Goal: Task Accomplishment & Management: Use online tool/utility

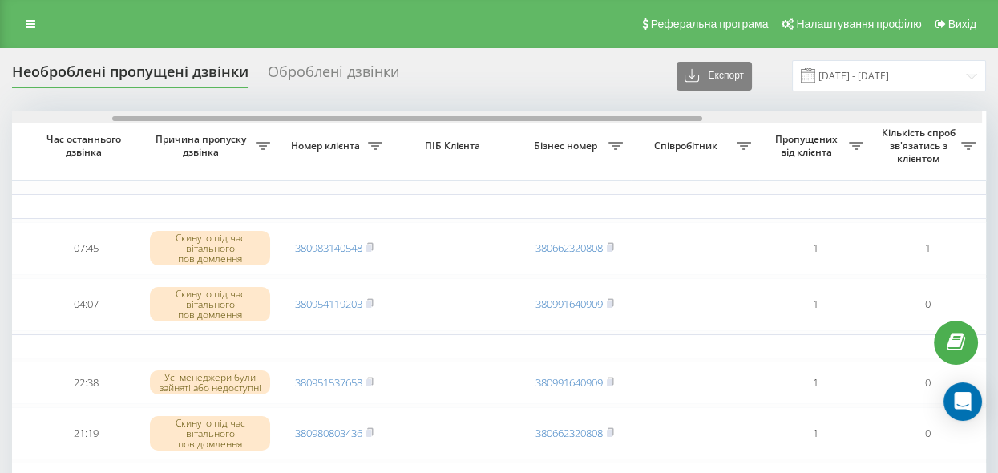
scroll to position [0, 171]
drag, startPoint x: 281, startPoint y: 119, endPoint x: 385, endPoint y: 156, distance: 110.6
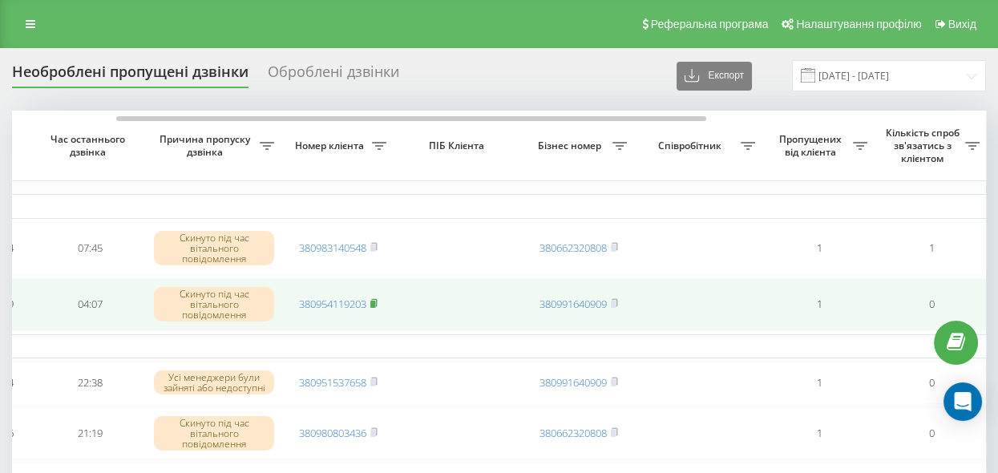
click at [377, 298] on icon at bounding box center [373, 303] width 7 height 10
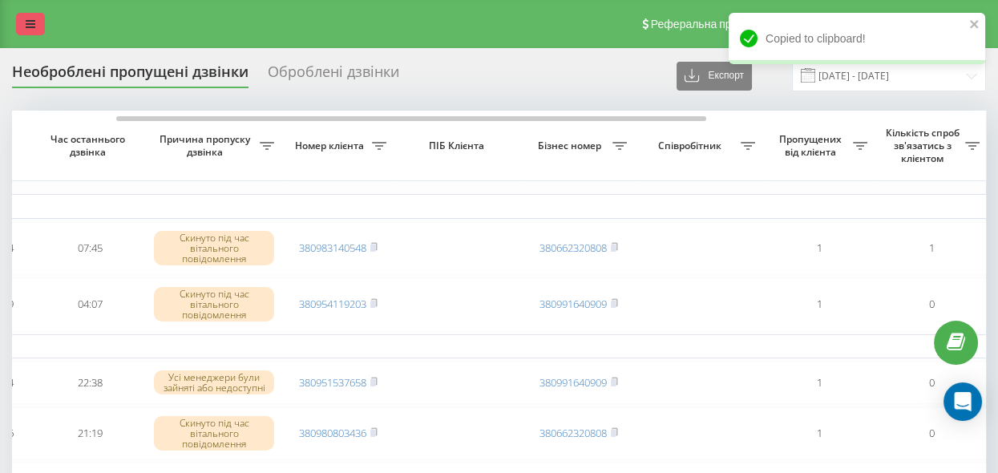
click at [24, 23] on link at bounding box center [30, 24] width 29 height 22
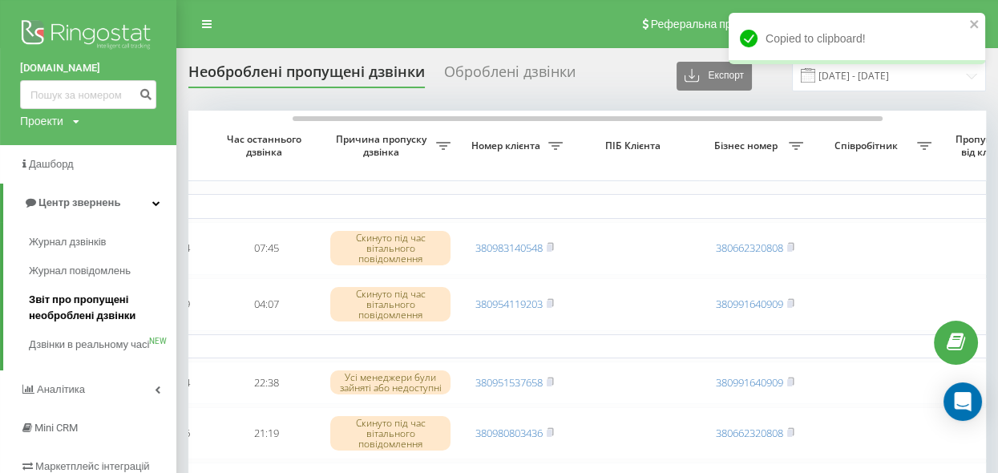
click at [96, 320] on span "Звіт про пропущені необроблені дзвінки" at bounding box center [99, 308] width 140 height 32
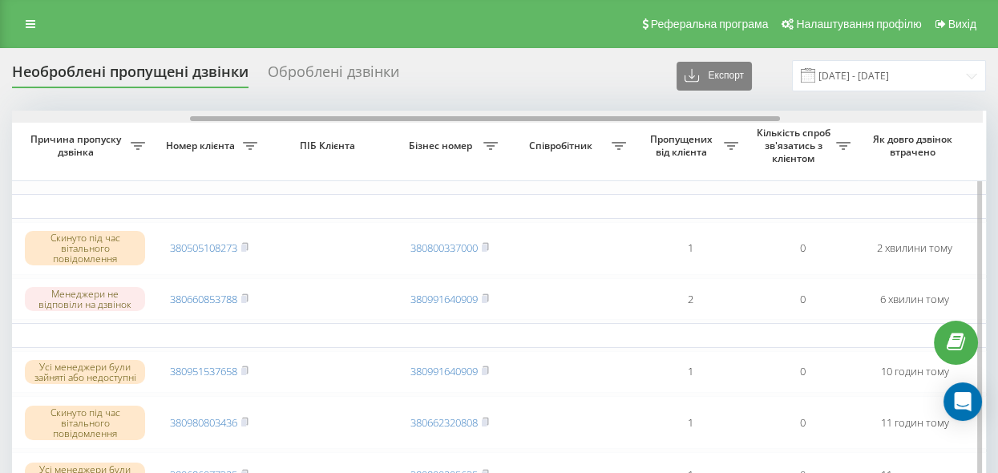
scroll to position [0, 292]
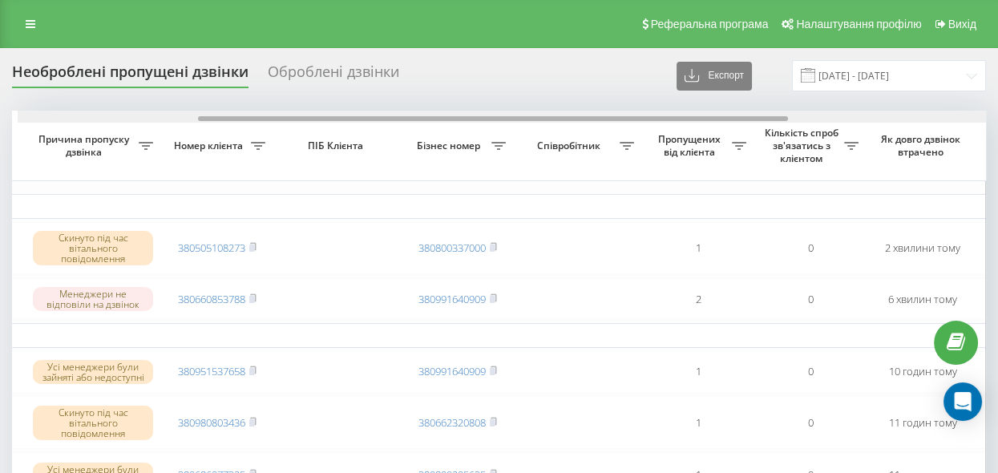
drag, startPoint x: 444, startPoint y: 117, endPoint x: 621, endPoint y: 161, distance: 181.8
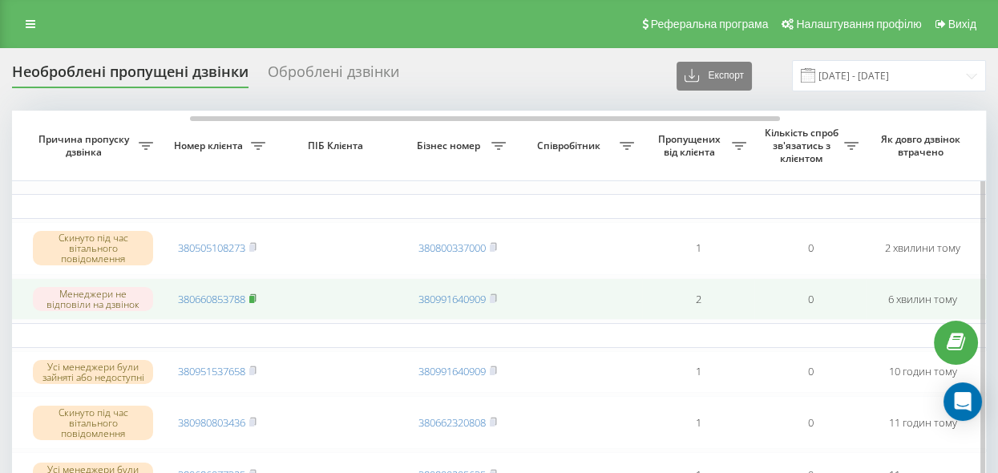
click at [253, 296] on rect at bounding box center [251, 298] width 5 height 7
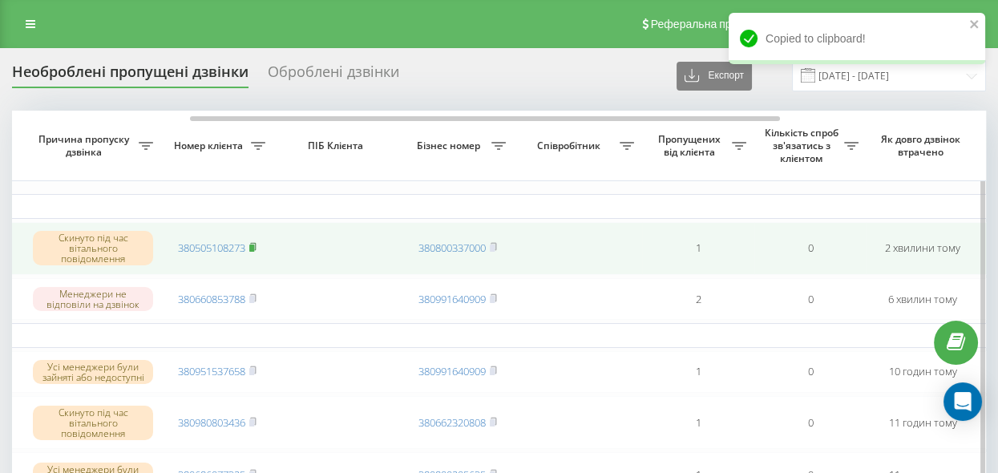
click at [254, 245] on rect at bounding box center [251, 248] width 5 height 7
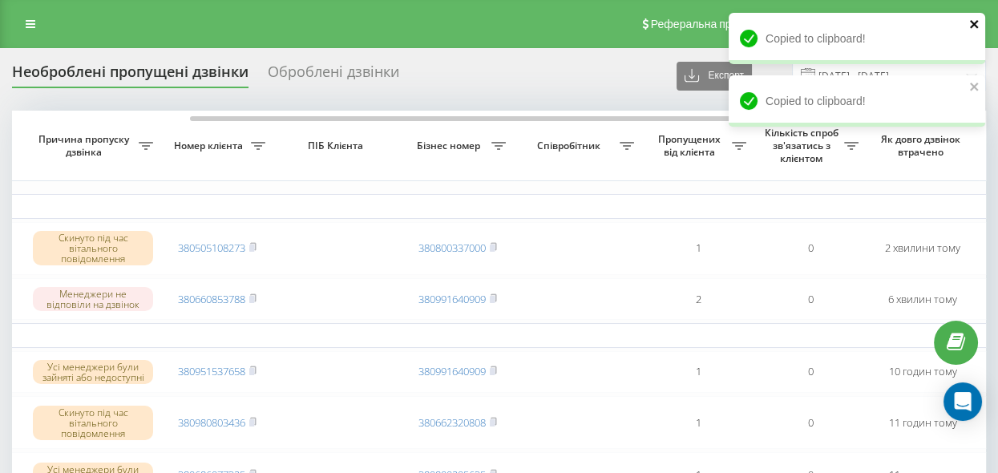
click at [976, 22] on icon "close" at bounding box center [974, 24] width 8 height 8
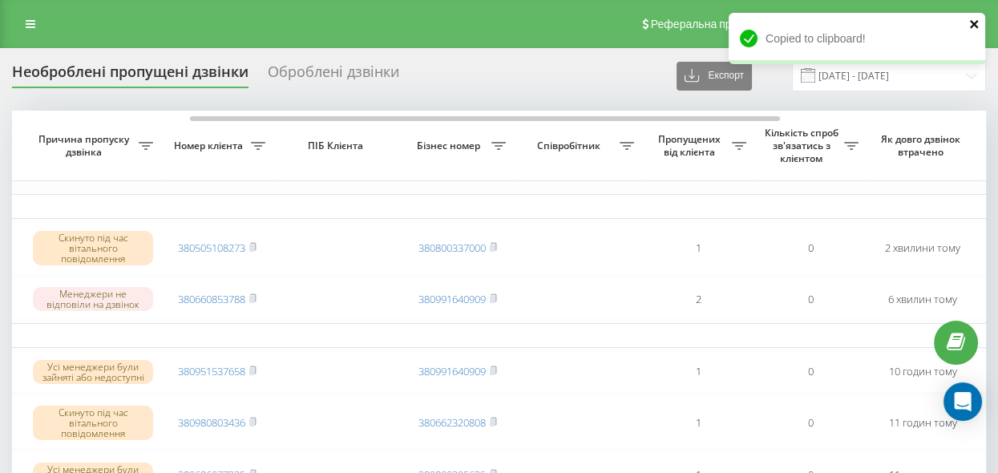
click at [973, 22] on icon "close" at bounding box center [974, 24] width 11 height 13
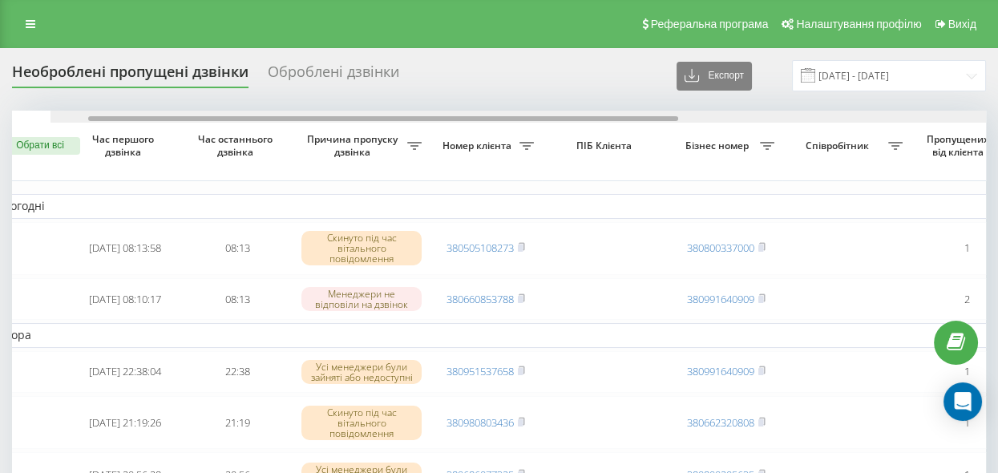
scroll to position [0, 19]
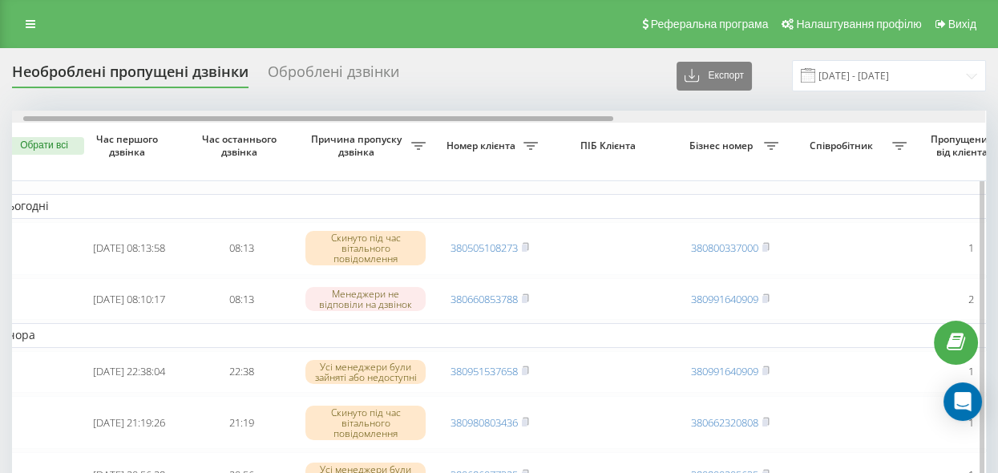
drag, startPoint x: 349, startPoint y: 115, endPoint x: 183, endPoint y: 113, distance: 166.0
click at [183, 113] on div at bounding box center [498, 117] width 973 height 12
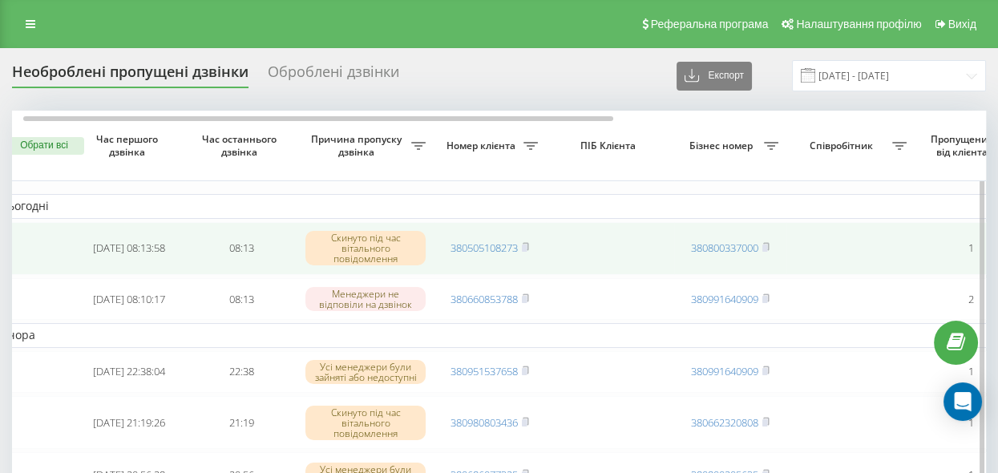
click at [579, 224] on td at bounding box center [610, 248] width 128 height 53
click at [548, 253] on td at bounding box center [610, 248] width 128 height 53
click at [536, 242] on td "380505108273" at bounding box center [490, 248] width 112 height 53
click at [496, 249] on link "380505108273" at bounding box center [484, 248] width 67 height 14
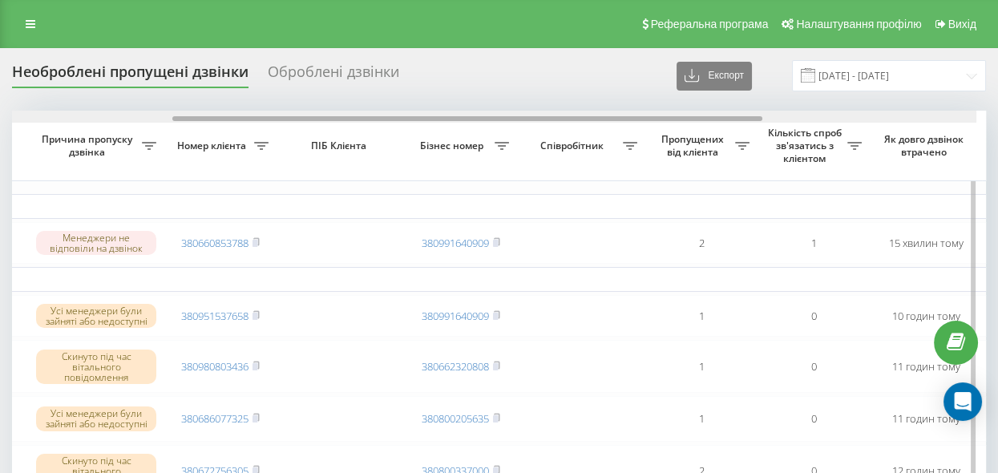
scroll to position [0, 279]
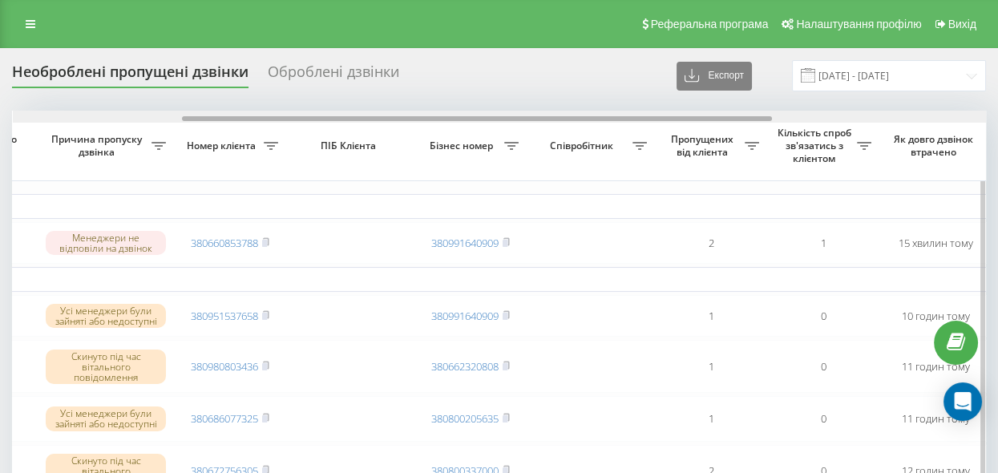
drag, startPoint x: 563, startPoint y: 142, endPoint x: 644, endPoint y: 173, distance: 86.8
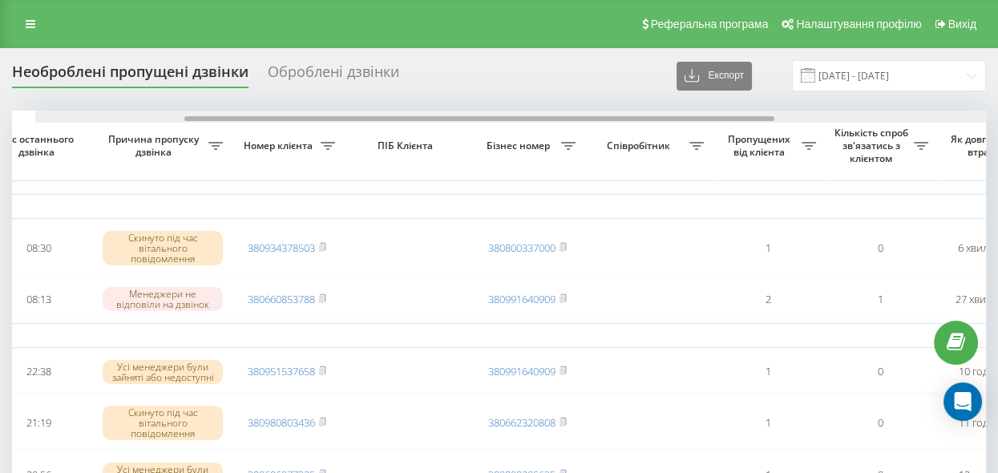
scroll to position [0, 209]
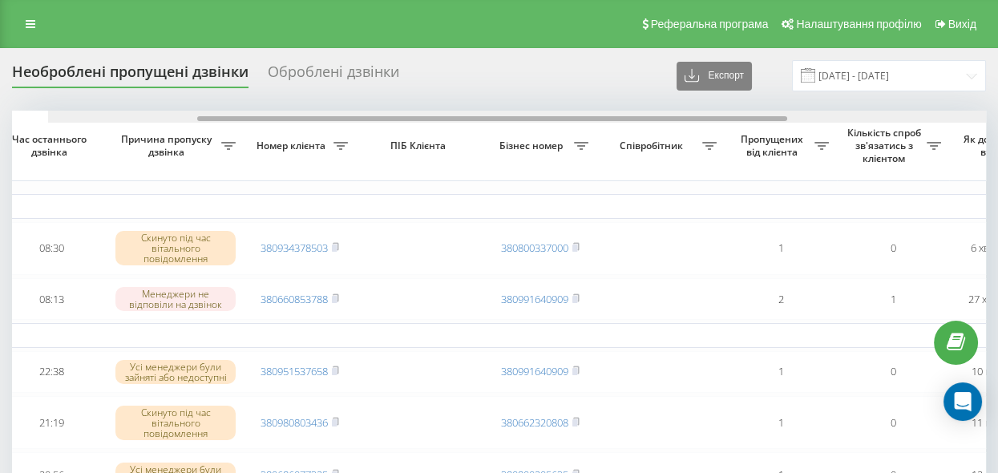
drag, startPoint x: 350, startPoint y: 117, endPoint x: 478, endPoint y: 151, distance: 131.9
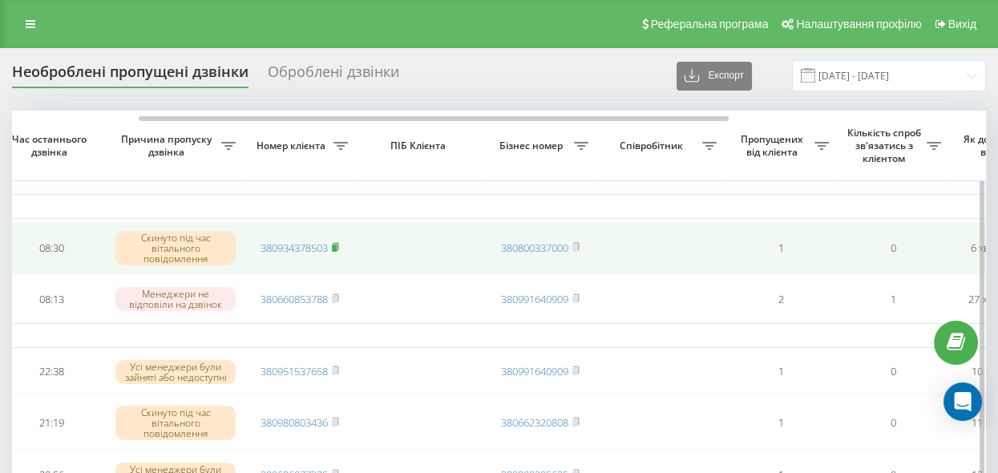
click at [336, 245] on rect at bounding box center [334, 248] width 5 height 7
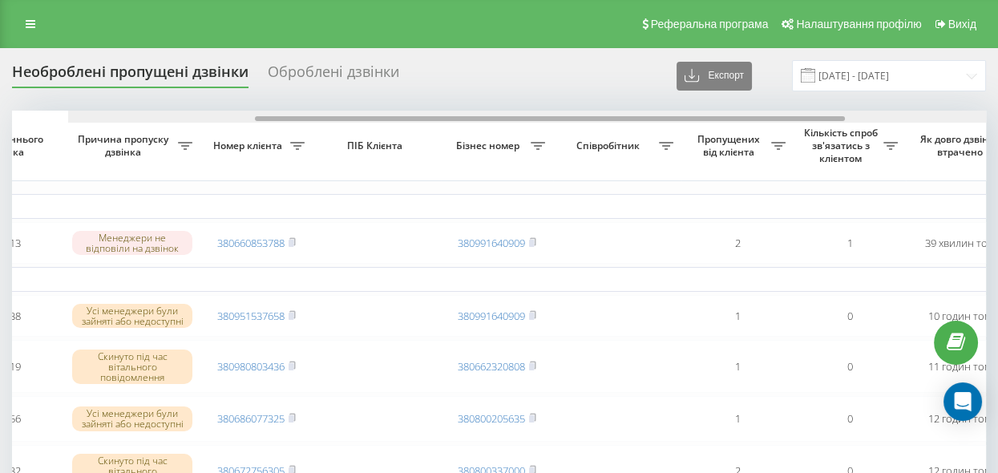
scroll to position [0, 321]
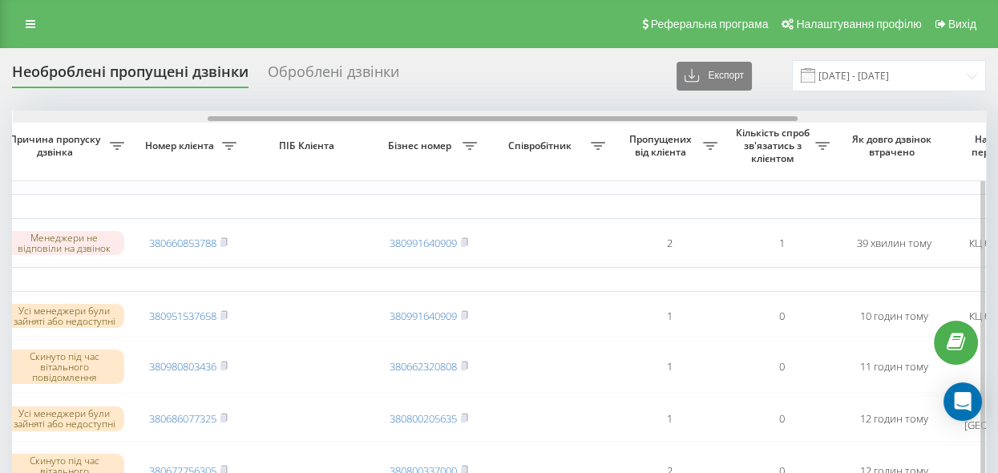
drag, startPoint x: 475, startPoint y: 115, endPoint x: 670, endPoint y: 139, distance: 196.2
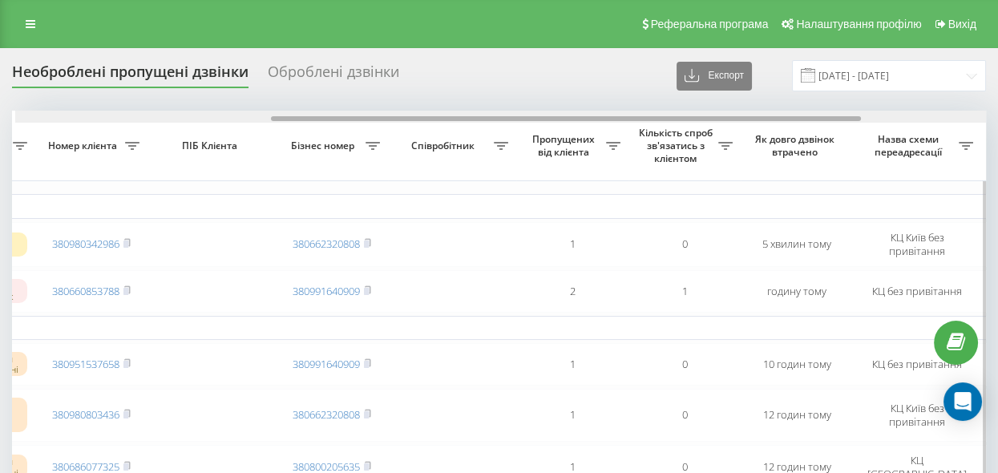
scroll to position [0, 422]
drag, startPoint x: 486, startPoint y: 117, endPoint x: 742, endPoint y: 145, distance: 258.1
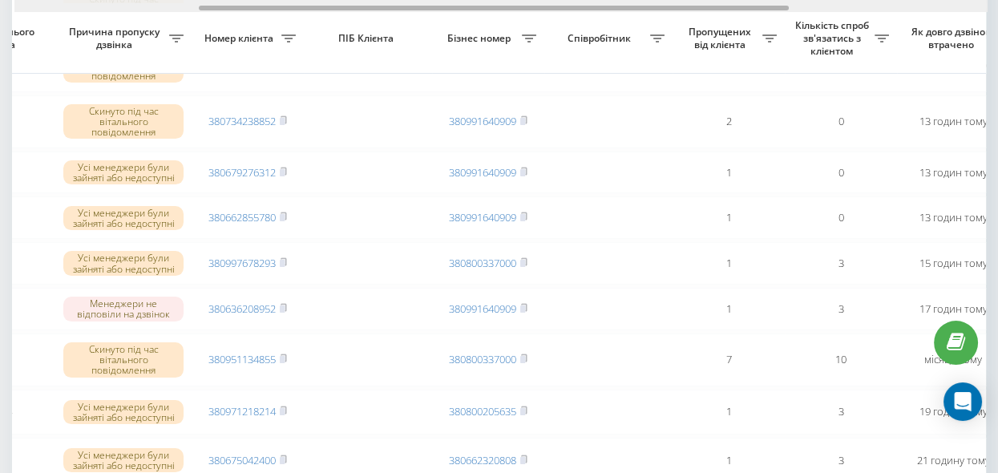
scroll to position [0, 304]
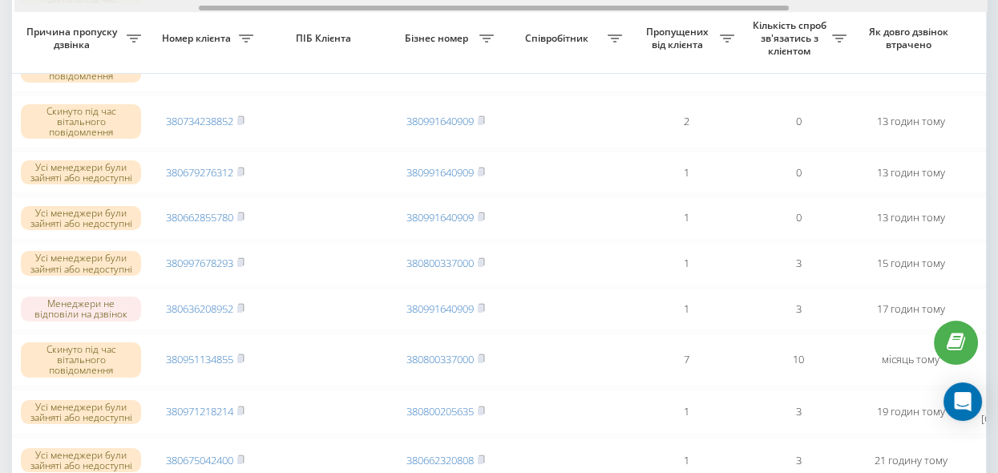
drag, startPoint x: 326, startPoint y: 10, endPoint x: 227, endPoint y: 21, distance: 99.3
click at [227, 21] on div "Обрати всі Час першого дзвінка Час останнього дзвінка Причина пропуску дзвінка …" at bounding box center [499, 345] width 974 height 1488
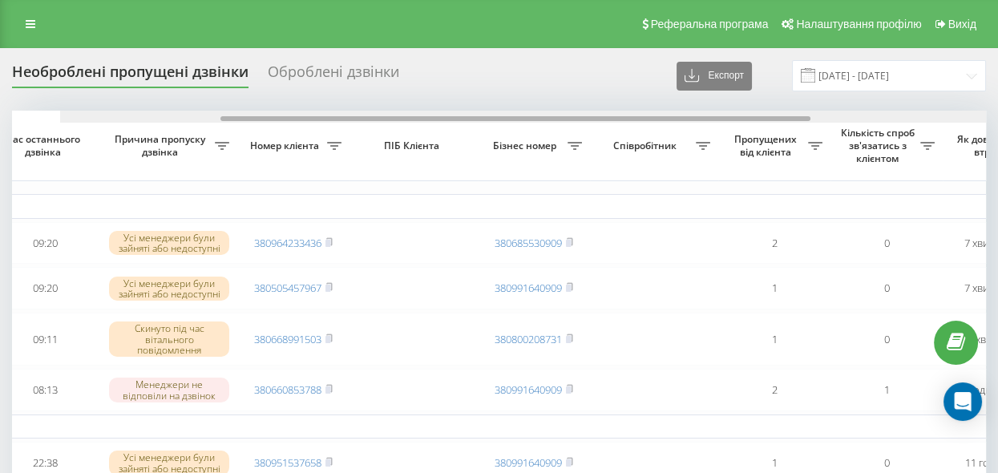
scroll to position [0, 211]
drag, startPoint x: 194, startPoint y: 119, endPoint x: 322, endPoint y: 154, distance: 132.8
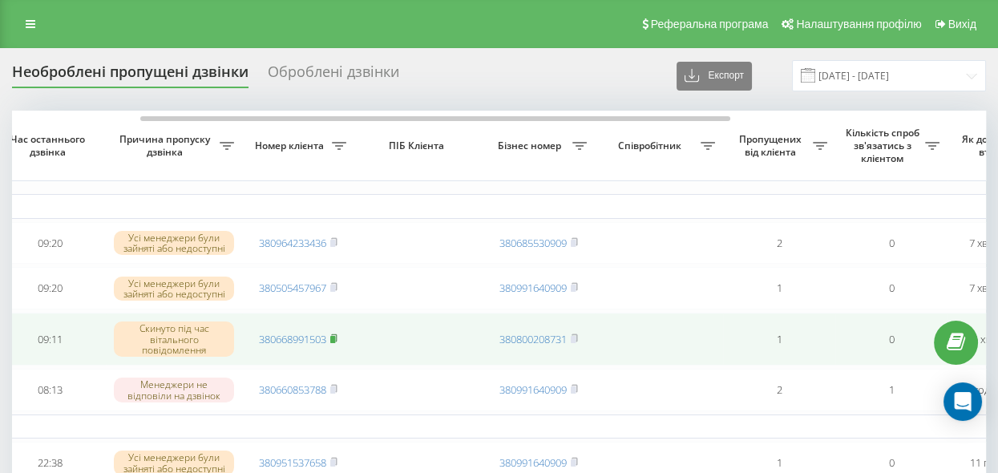
click at [335, 340] on rect at bounding box center [332, 339] width 5 height 7
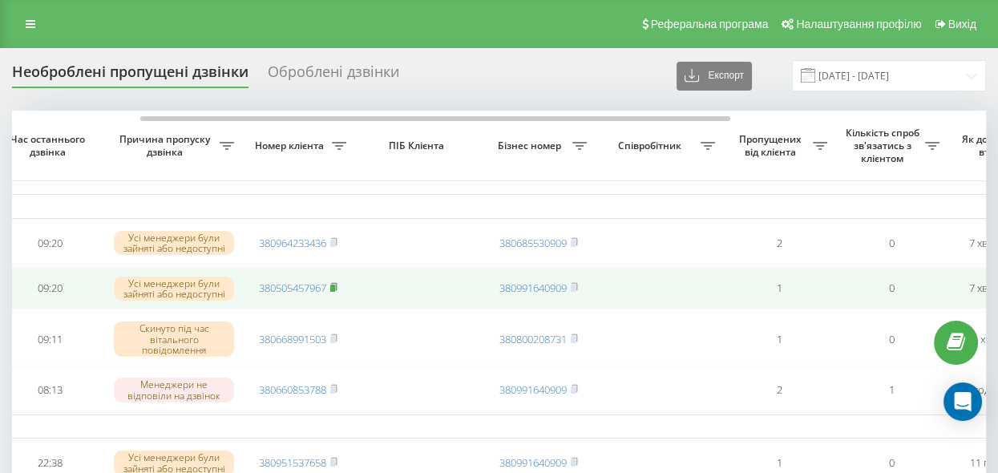
click at [334, 291] on rect at bounding box center [332, 288] width 5 height 7
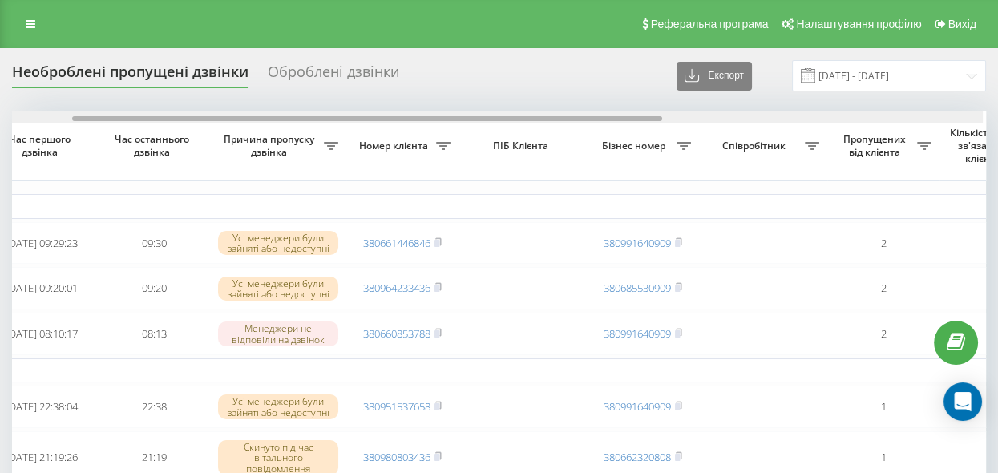
scroll to position [0, 103]
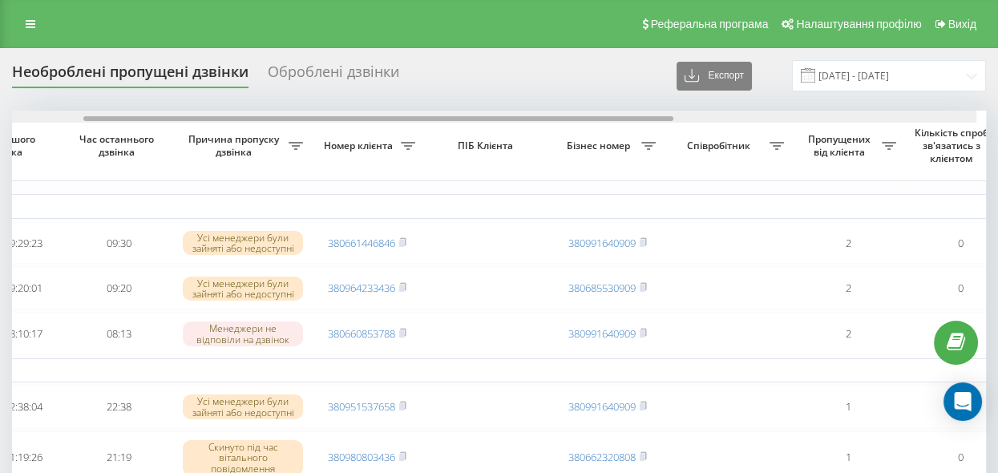
drag, startPoint x: 396, startPoint y: 118, endPoint x: 484, endPoint y: 174, distance: 104.5
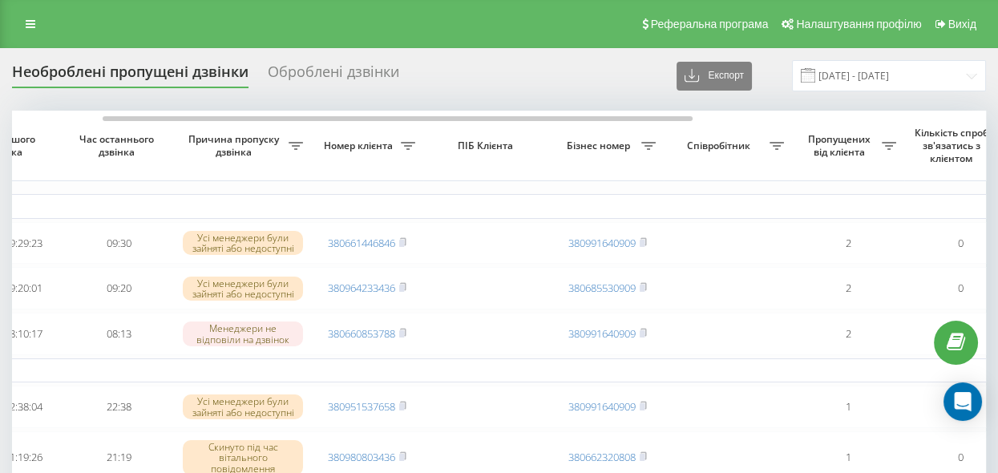
scroll to position [0, 144]
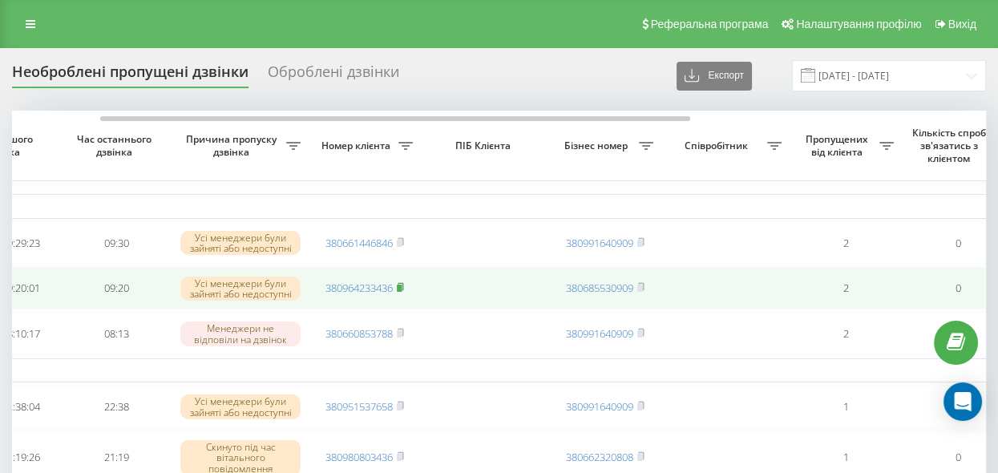
click at [399, 289] on rect at bounding box center [399, 288] width 5 height 7
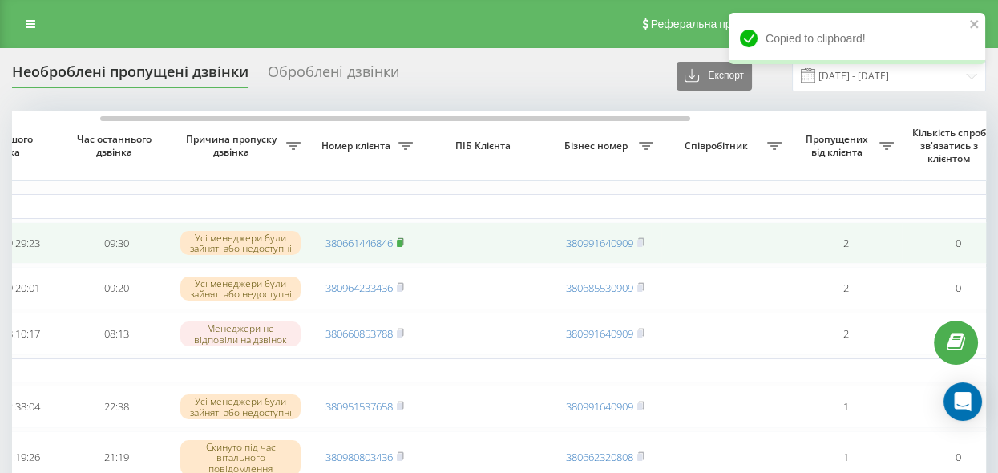
click at [402, 240] on rect at bounding box center [399, 243] width 5 height 7
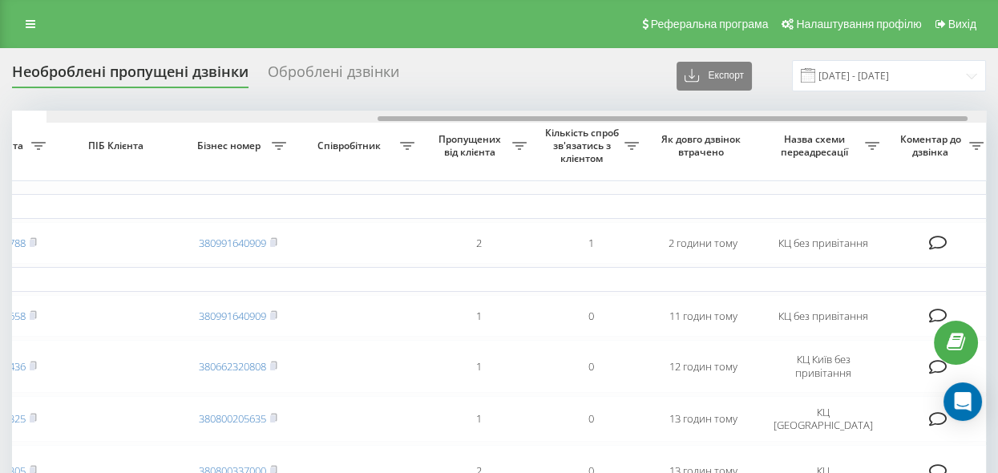
scroll to position [0, 580]
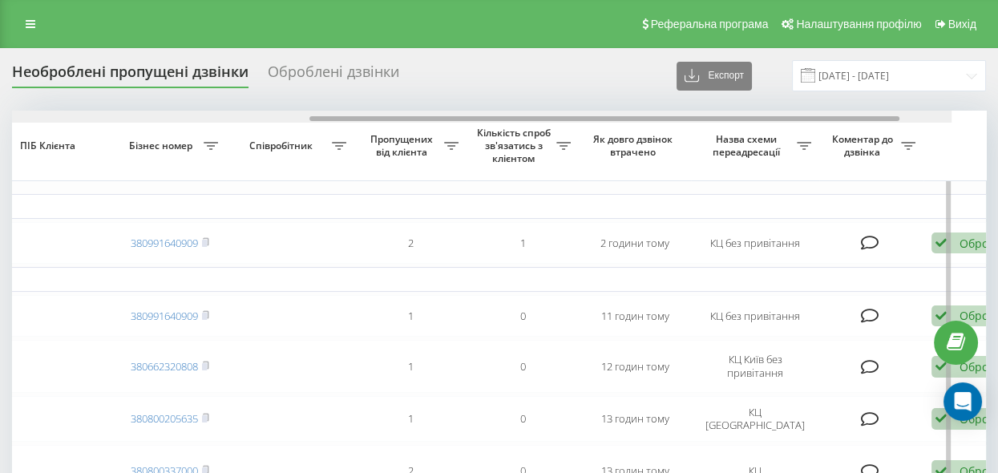
drag, startPoint x: 361, startPoint y: 120, endPoint x: 714, endPoint y: 172, distance: 356.5
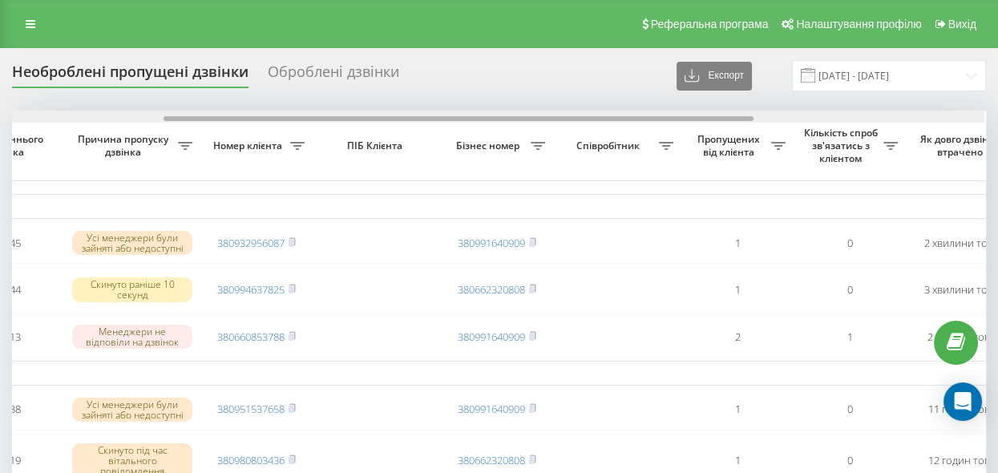
scroll to position [0, 251]
drag, startPoint x: 516, startPoint y: 119, endPoint x: 636, endPoint y: 160, distance: 126.5
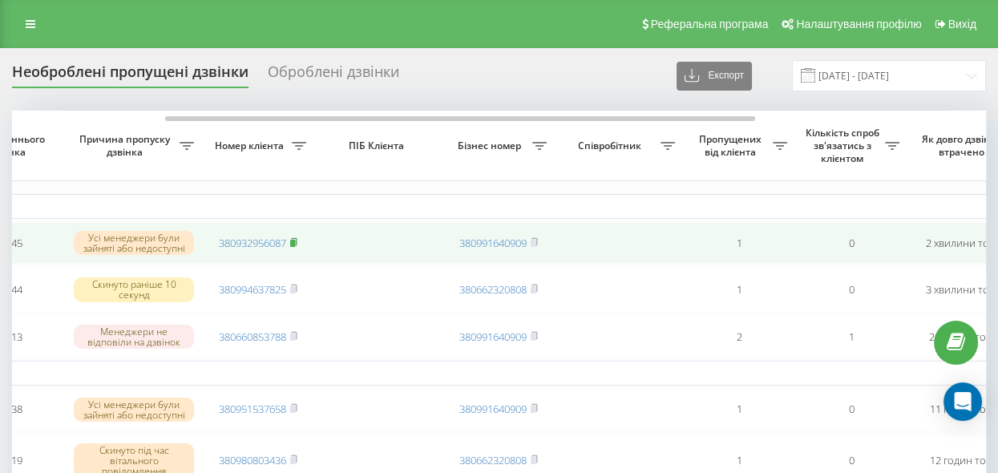
click at [297, 238] on icon at bounding box center [293, 242] width 7 height 10
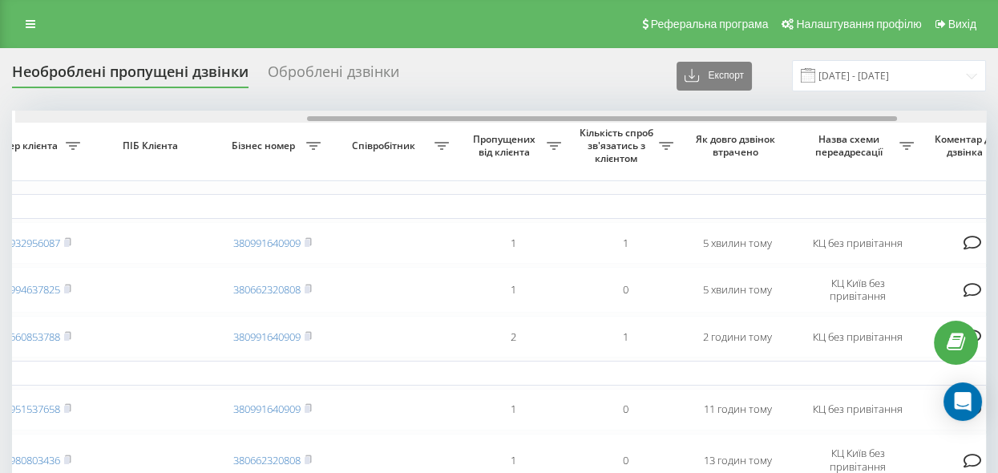
scroll to position [0, 483]
drag, startPoint x: 418, startPoint y: 116, endPoint x: 711, endPoint y: 161, distance: 296.9
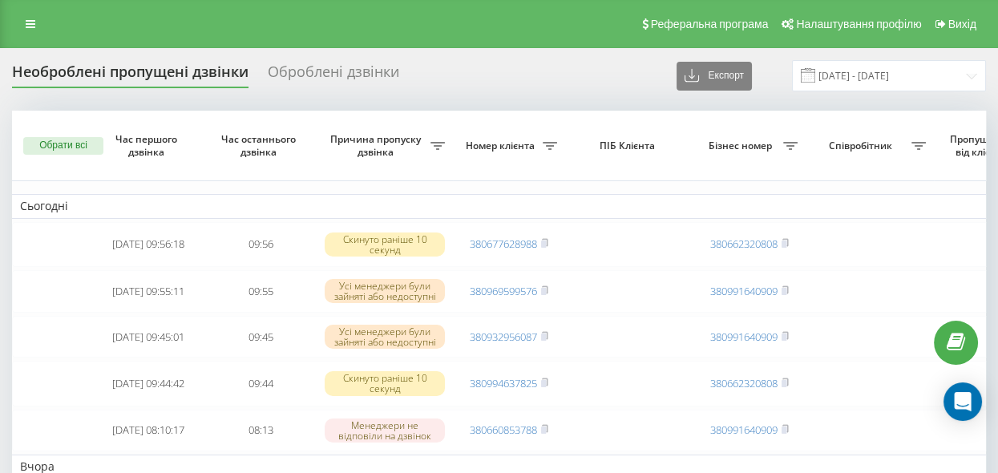
scroll to position [0, 629]
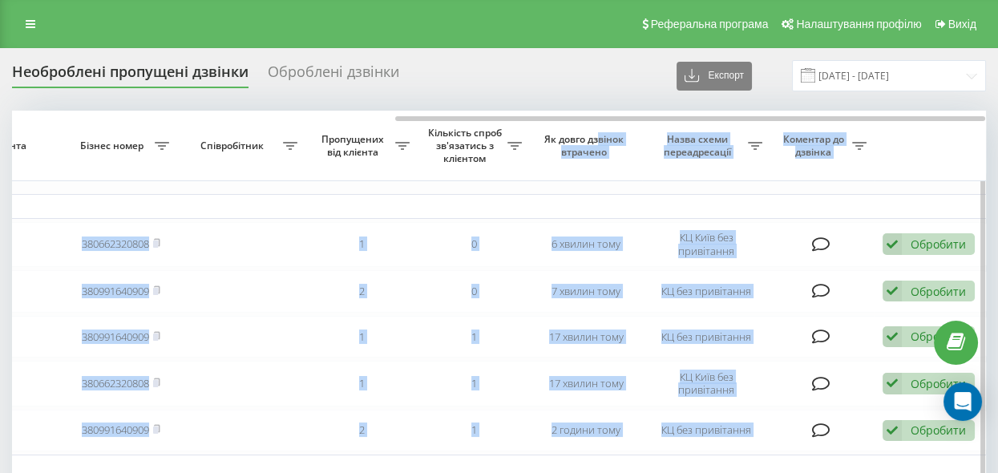
drag, startPoint x: 444, startPoint y: 115, endPoint x: 600, endPoint y: 131, distance: 156.4
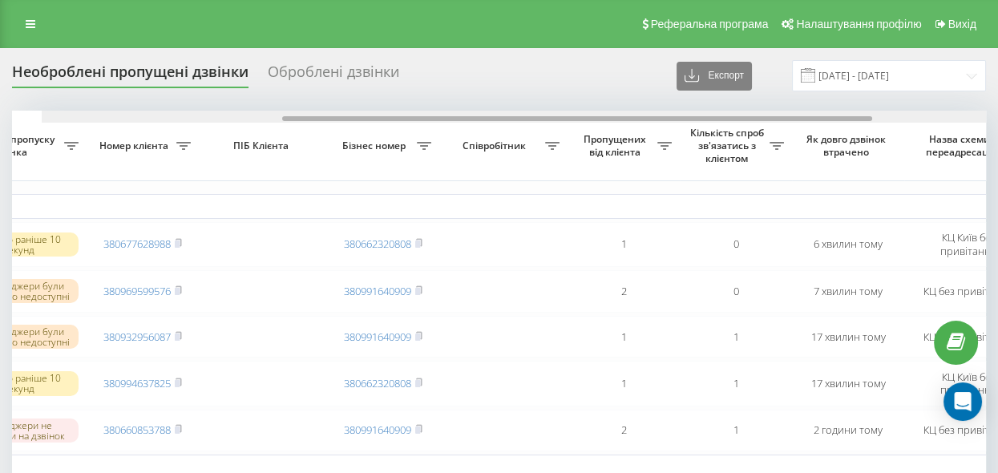
scroll to position [0, 340]
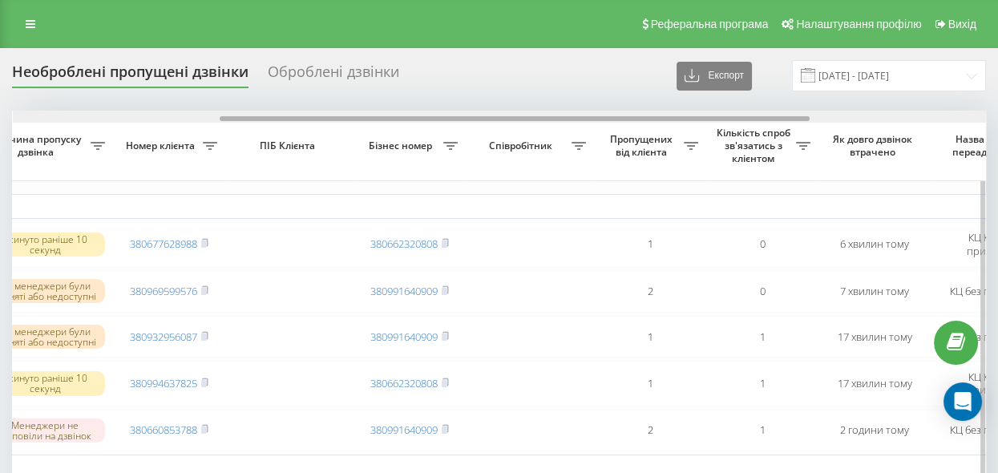
drag, startPoint x: 463, startPoint y: 116, endPoint x: 288, endPoint y: 129, distance: 176.1
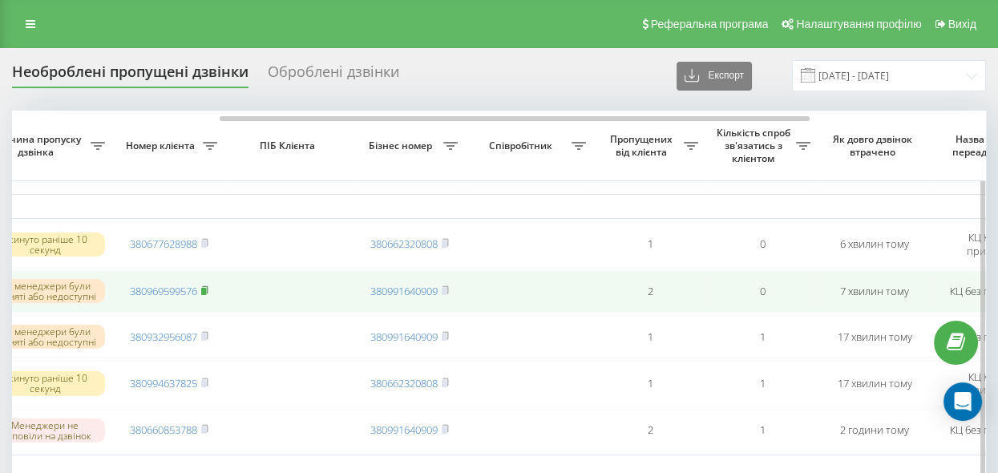
click at [208, 291] on icon at bounding box center [204, 290] width 7 height 10
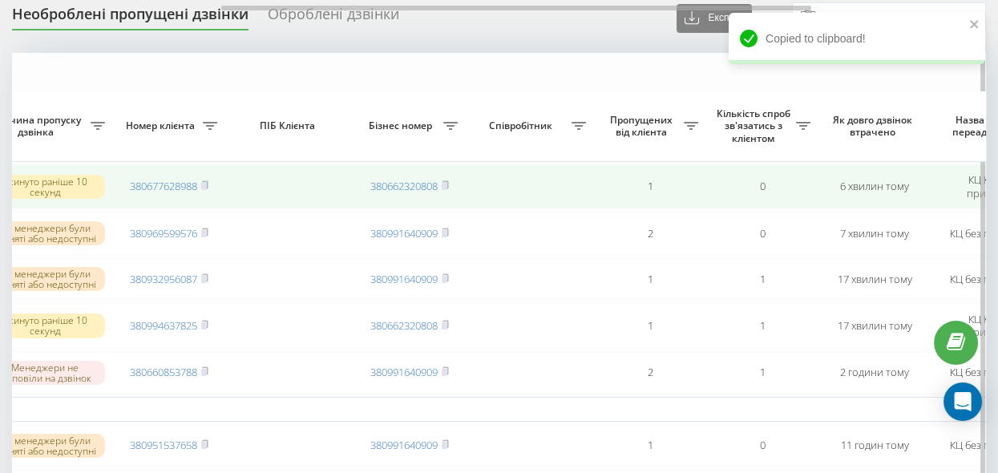
scroll to position [146, 0]
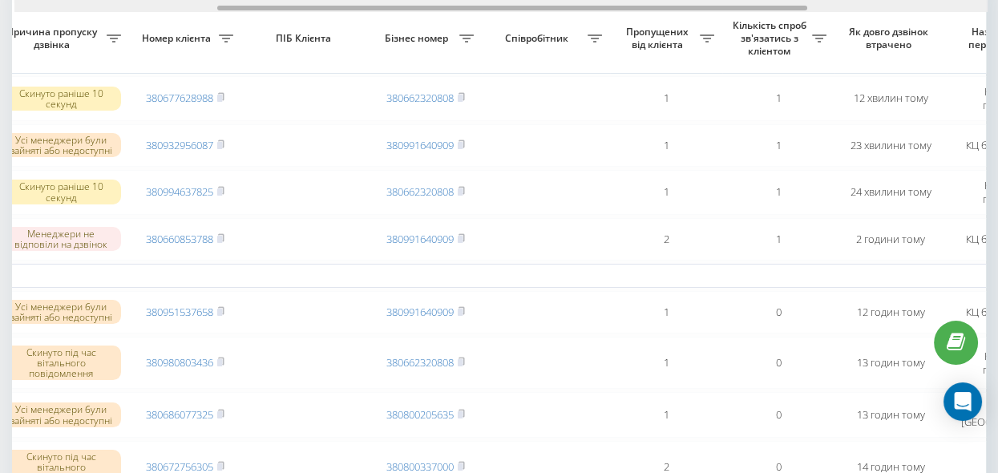
scroll to position [0, 334]
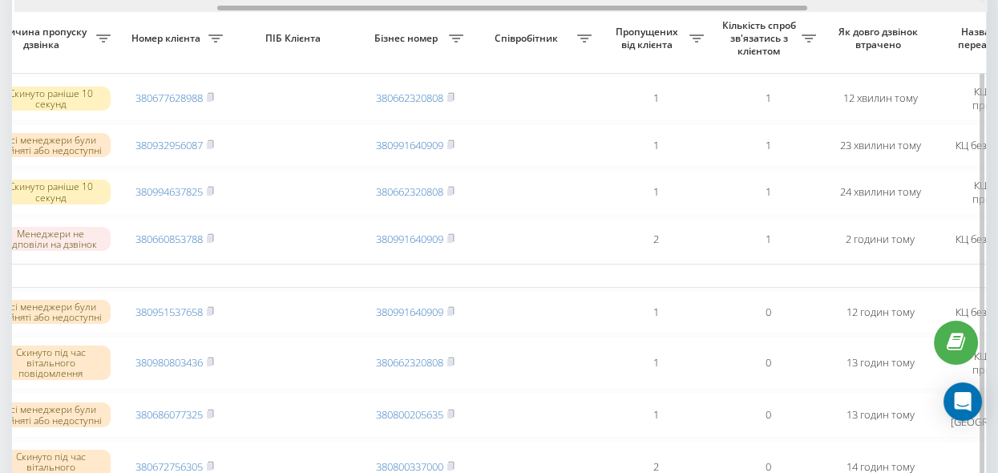
drag, startPoint x: 518, startPoint y: 9, endPoint x: 719, endPoint y: 36, distance: 203.1
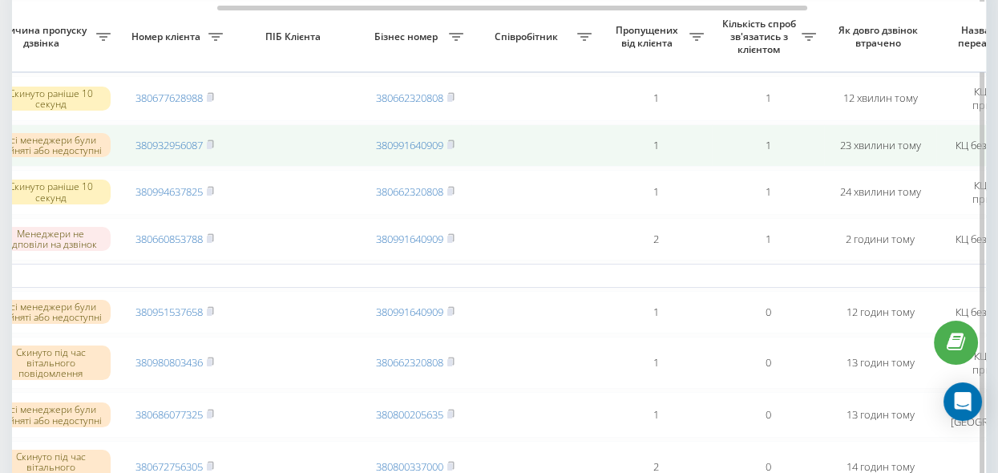
scroll to position [73, 0]
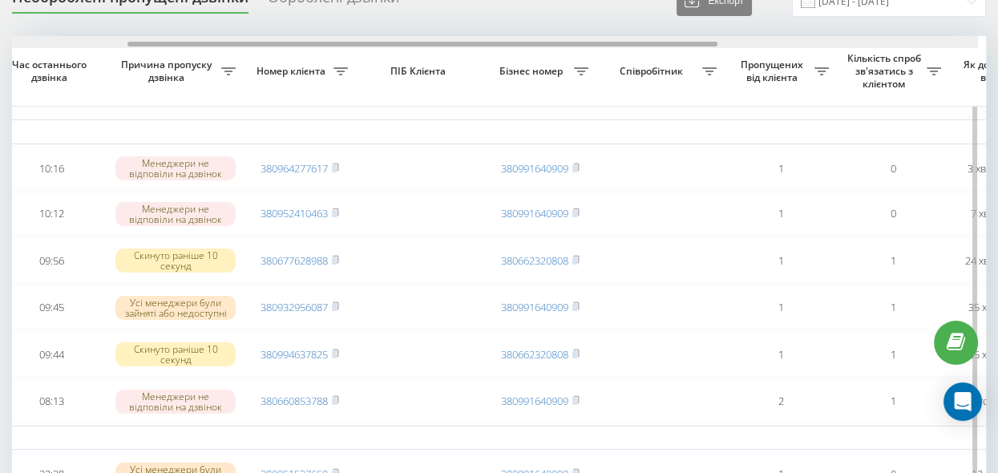
scroll to position [0, 197]
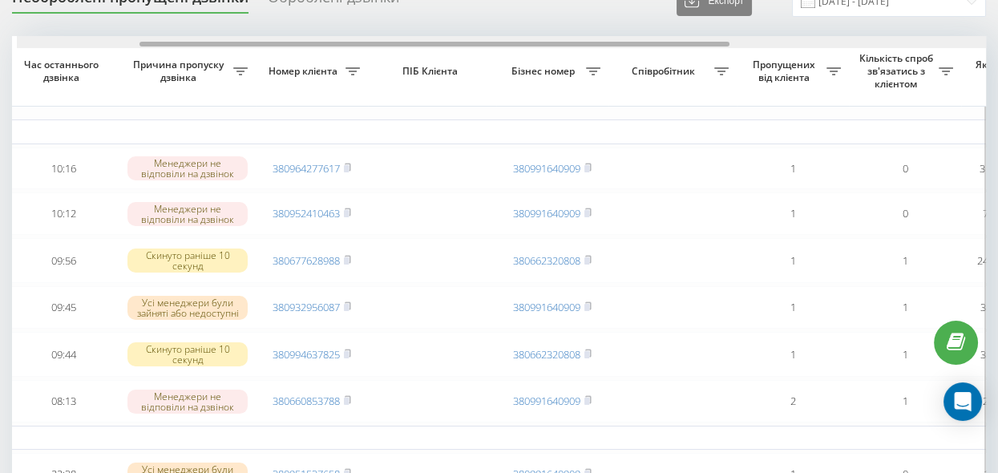
drag, startPoint x: 472, startPoint y: 42, endPoint x: 589, endPoint y: 67, distance: 119.7
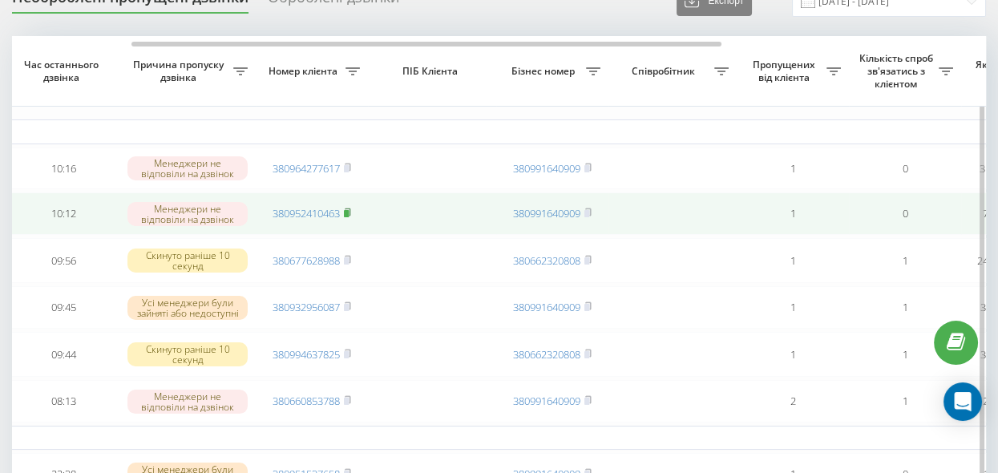
click at [349, 212] on rect at bounding box center [346, 213] width 5 height 7
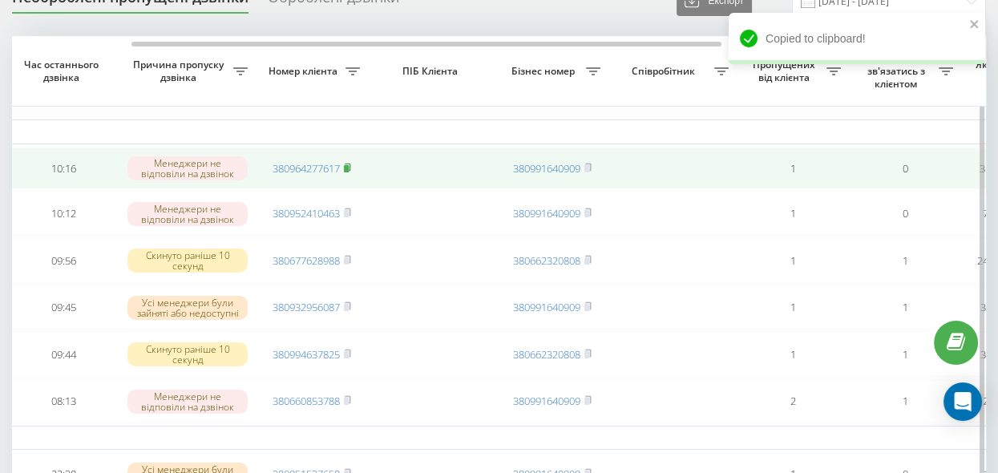
click at [349, 165] on rect at bounding box center [346, 168] width 5 height 7
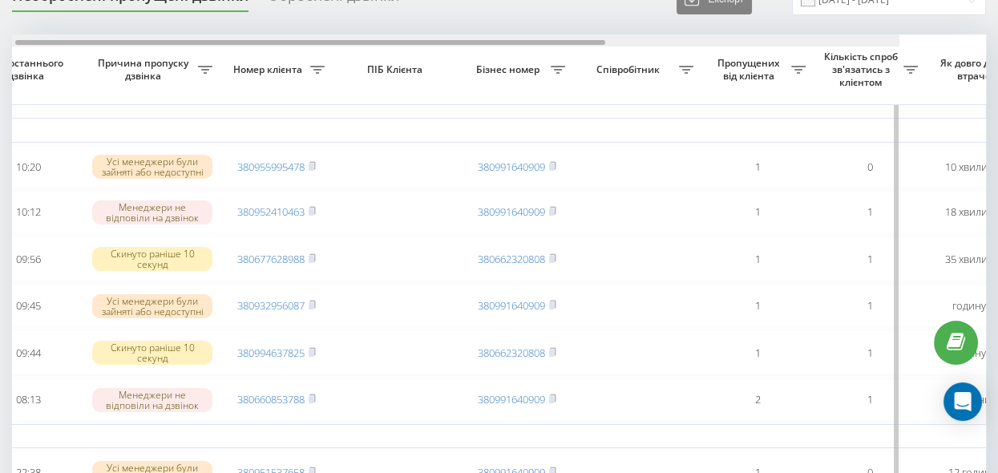
scroll to position [0, 132]
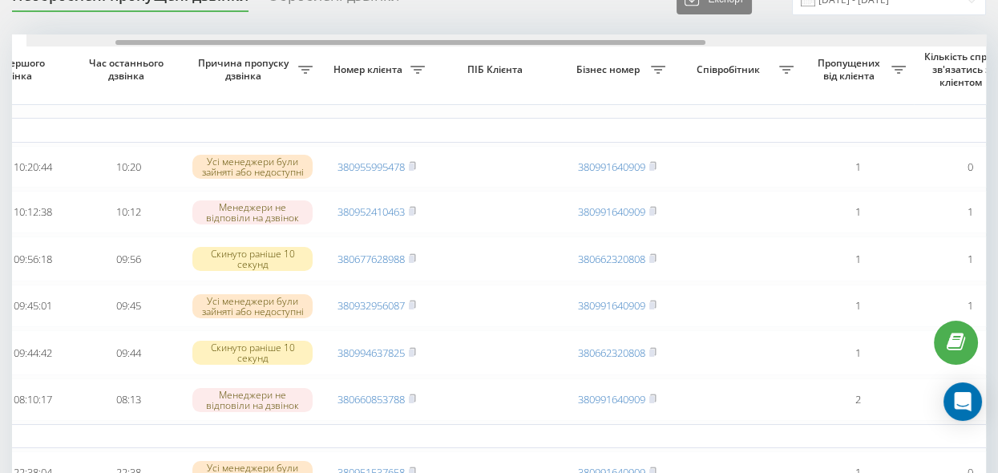
drag, startPoint x: 534, startPoint y: 42, endPoint x: 613, endPoint y: 98, distance: 96.6
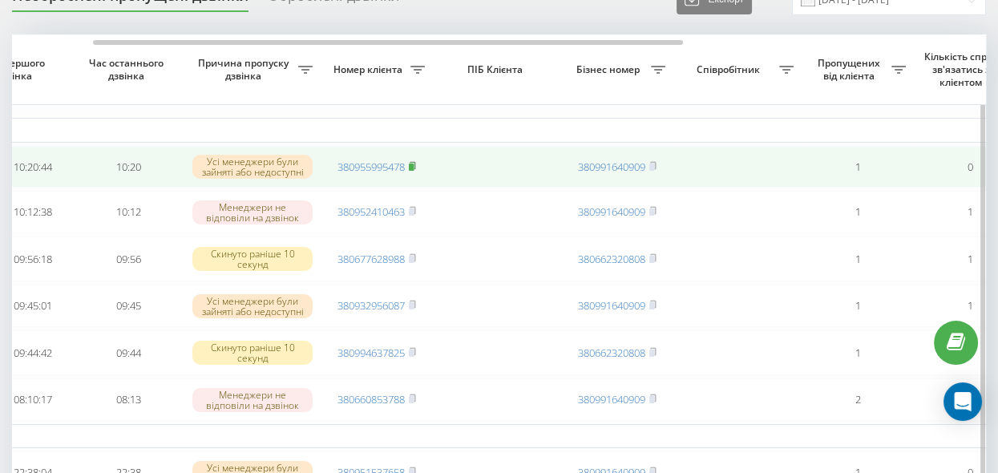
click at [414, 164] on rect at bounding box center [411, 167] width 5 height 7
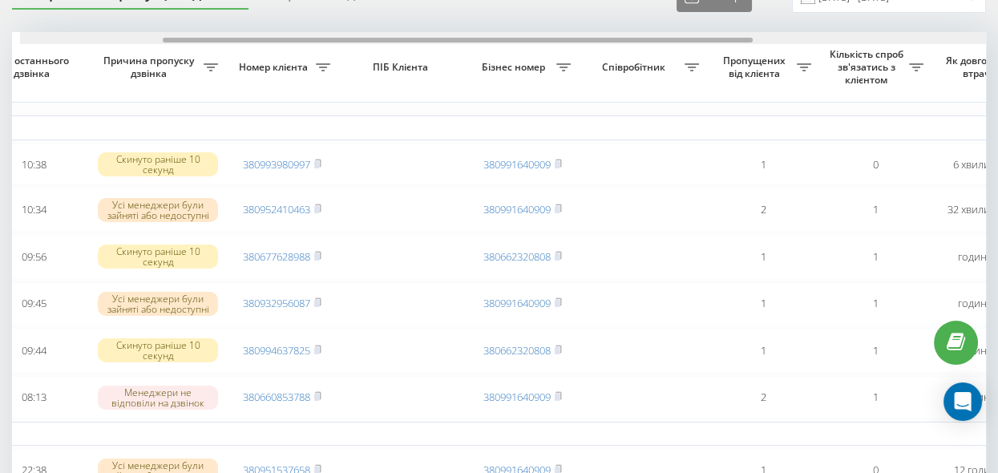
drag, startPoint x: 450, startPoint y: 39, endPoint x: 577, endPoint y: 75, distance: 131.5
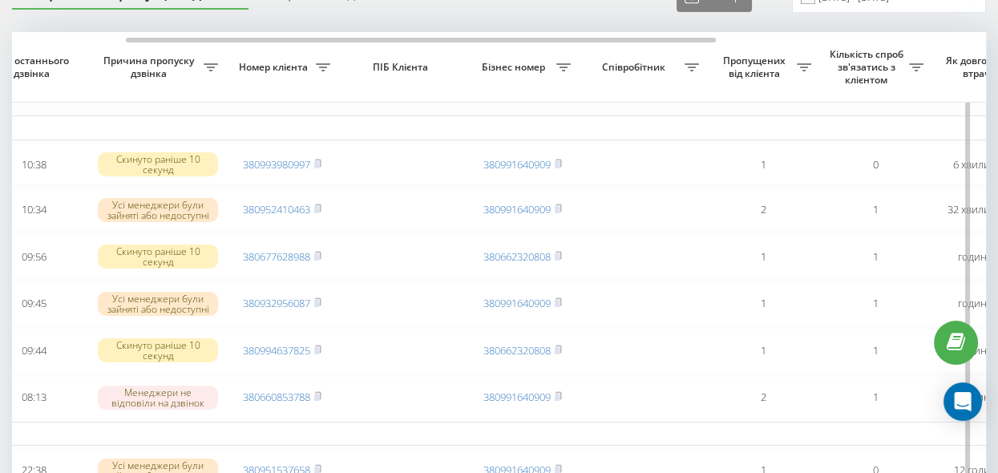
scroll to position [0, 212]
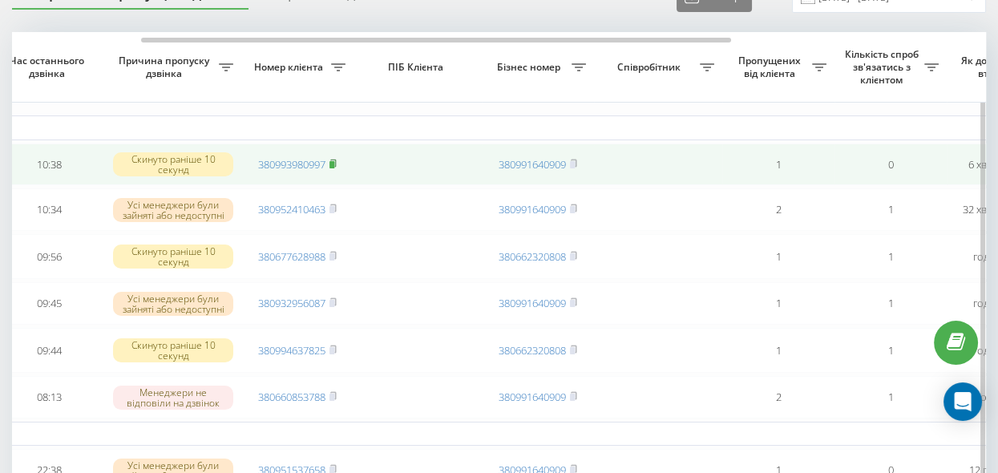
click at [336, 160] on icon at bounding box center [333, 164] width 7 height 10
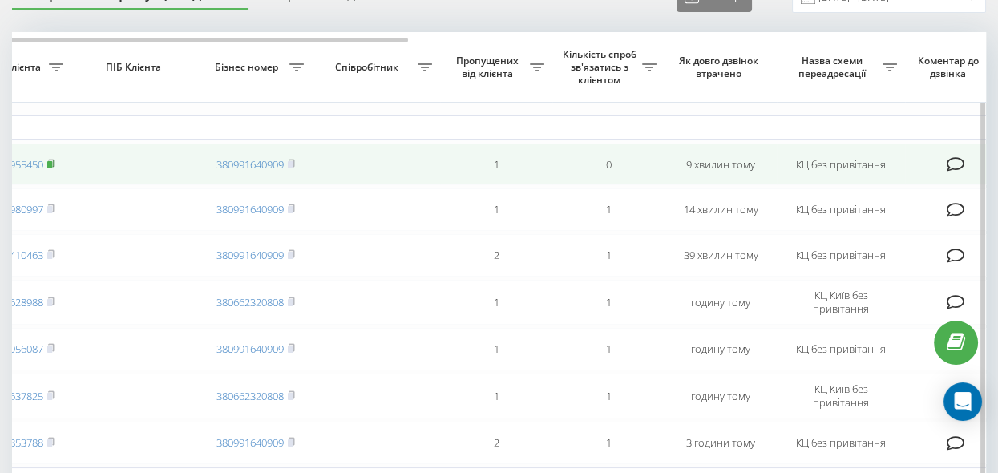
click at [52, 161] on rect at bounding box center [49, 164] width 5 height 7
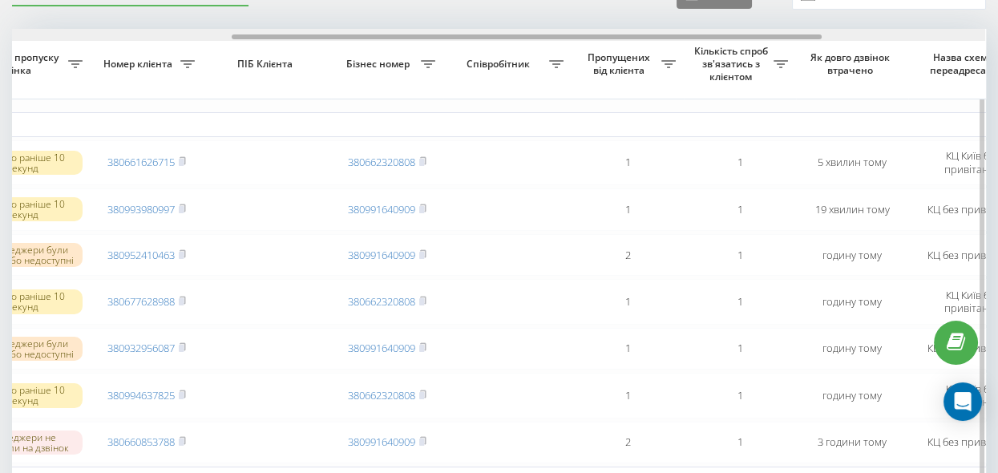
scroll to position [0, 383]
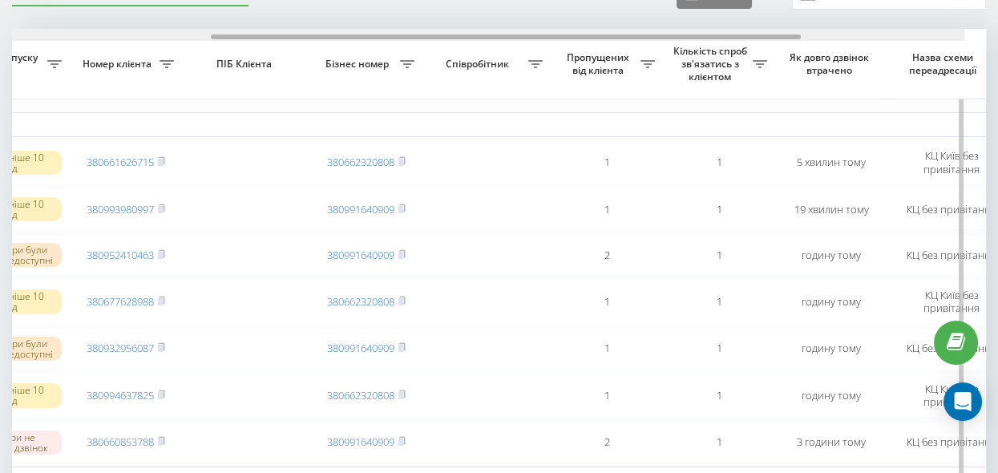
drag, startPoint x: 239, startPoint y: 37, endPoint x: 472, endPoint y: 78, distance: 236.9
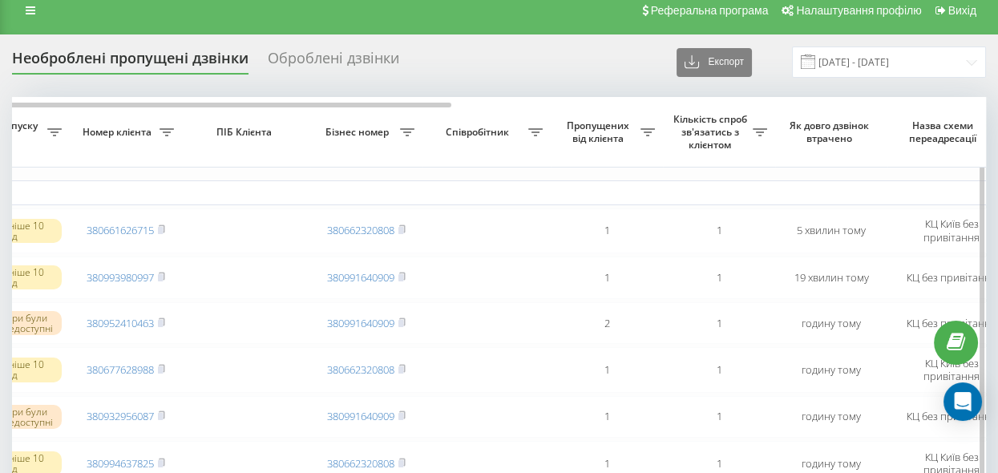
scroll to position [9, 0]
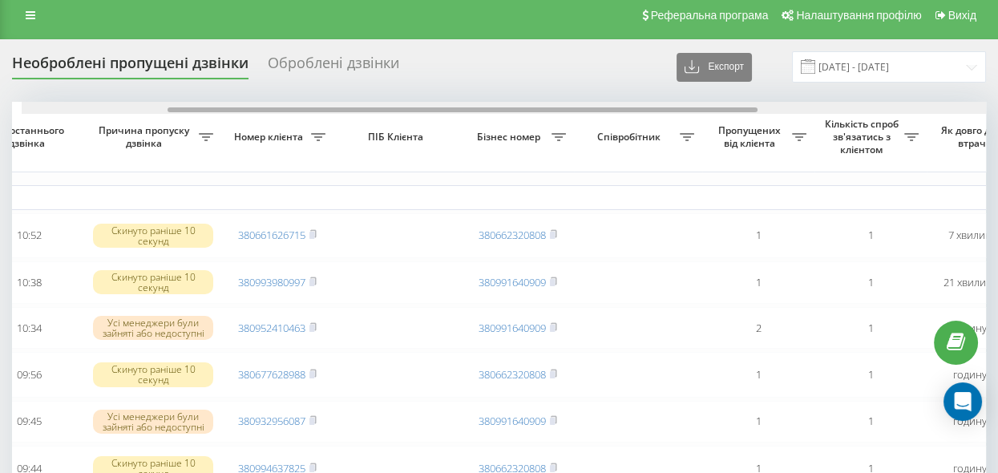
scroll to position [0, 241]
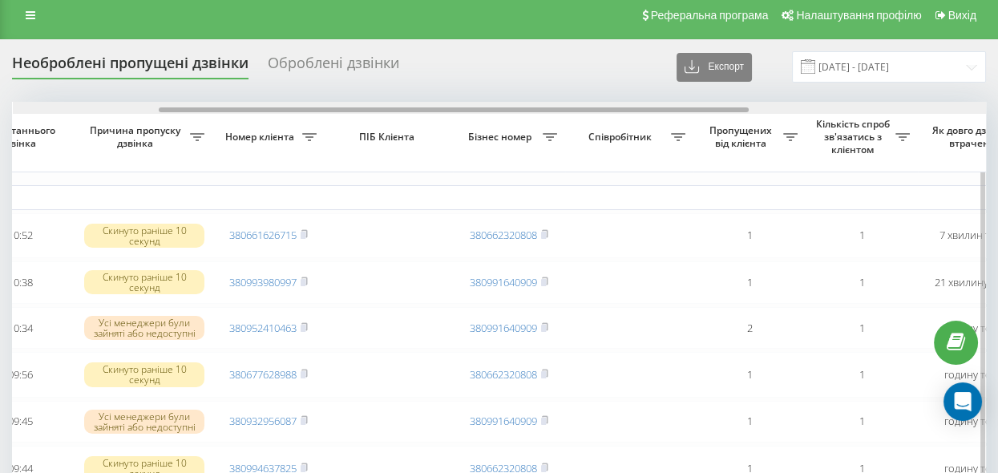
drag, startPoint x: 168, startPoint y: 110, endPoint x: 314, endPoint y: 143, distance: 150.4
